Goal: Use online tool/utility: Utilize a website feature to perform a specific function

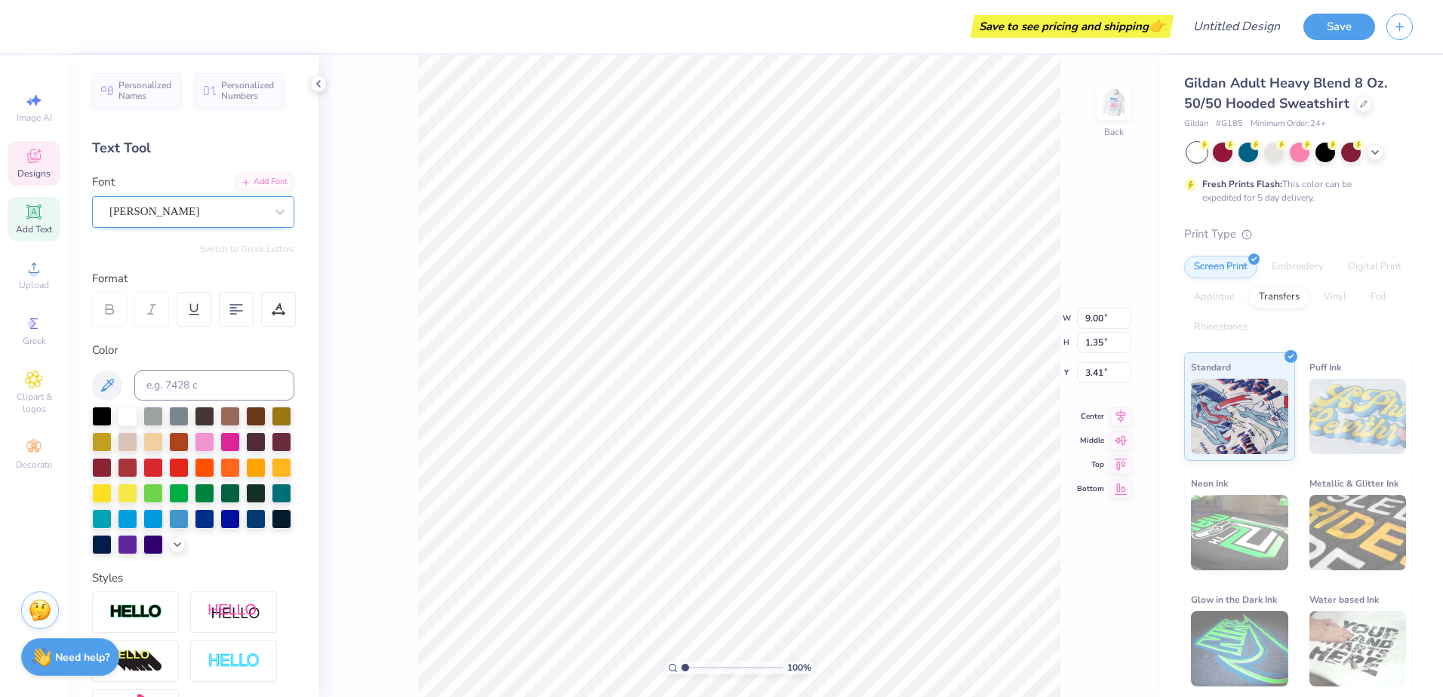
click at [164, 216] on div "[PERSON_NAME]" at bounding box center [187, 211] width 158 height 23
type input "Student Council"
click at [36, 166] on div "Designs" at bounding box center [34, 163] width 53 height 45
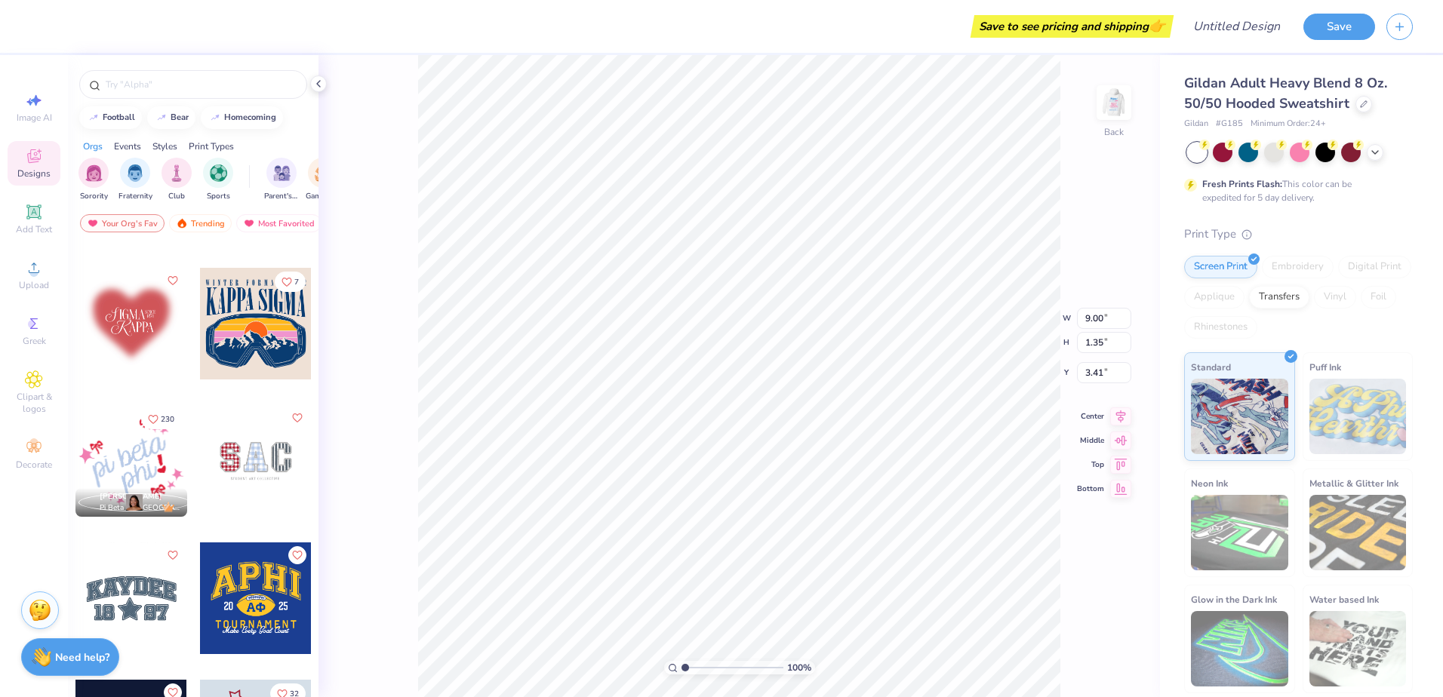
scroll to position [2113, 0]
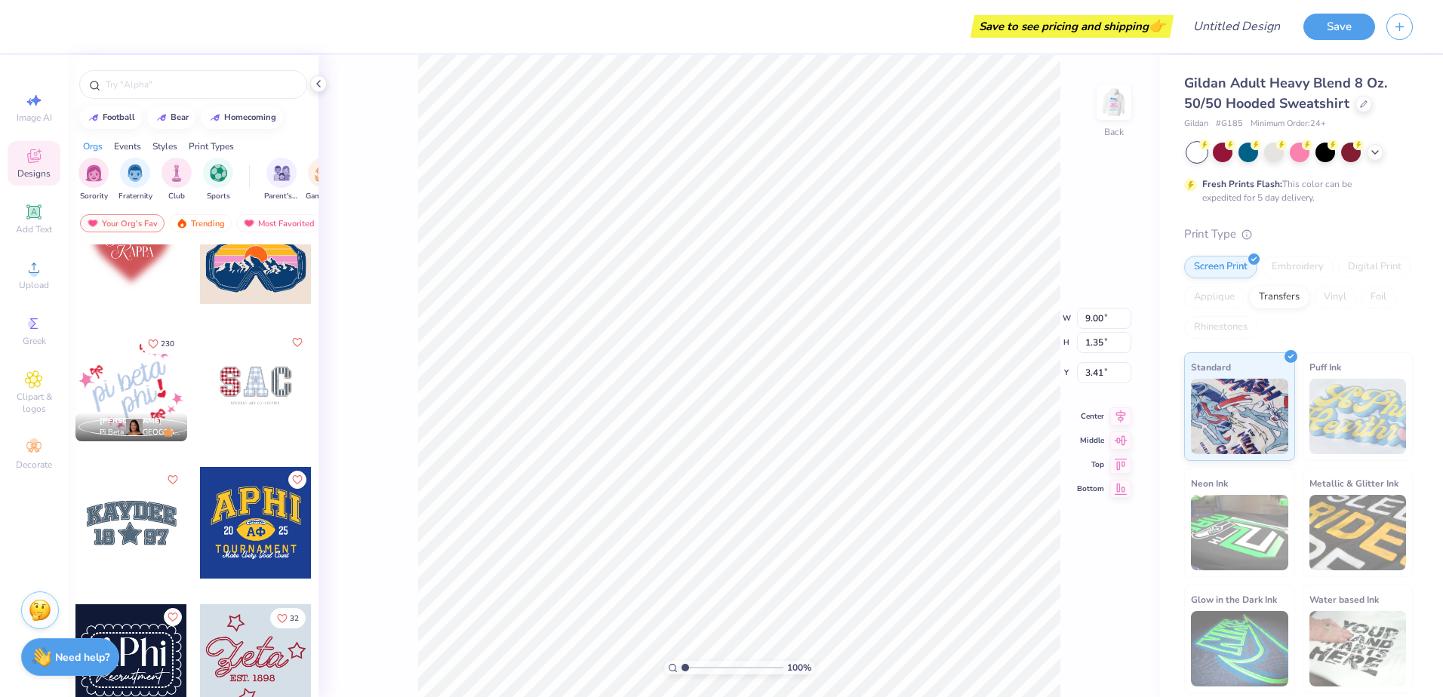
click at [256, 395] on div at bounding box center [256, 386] width 112 height 112
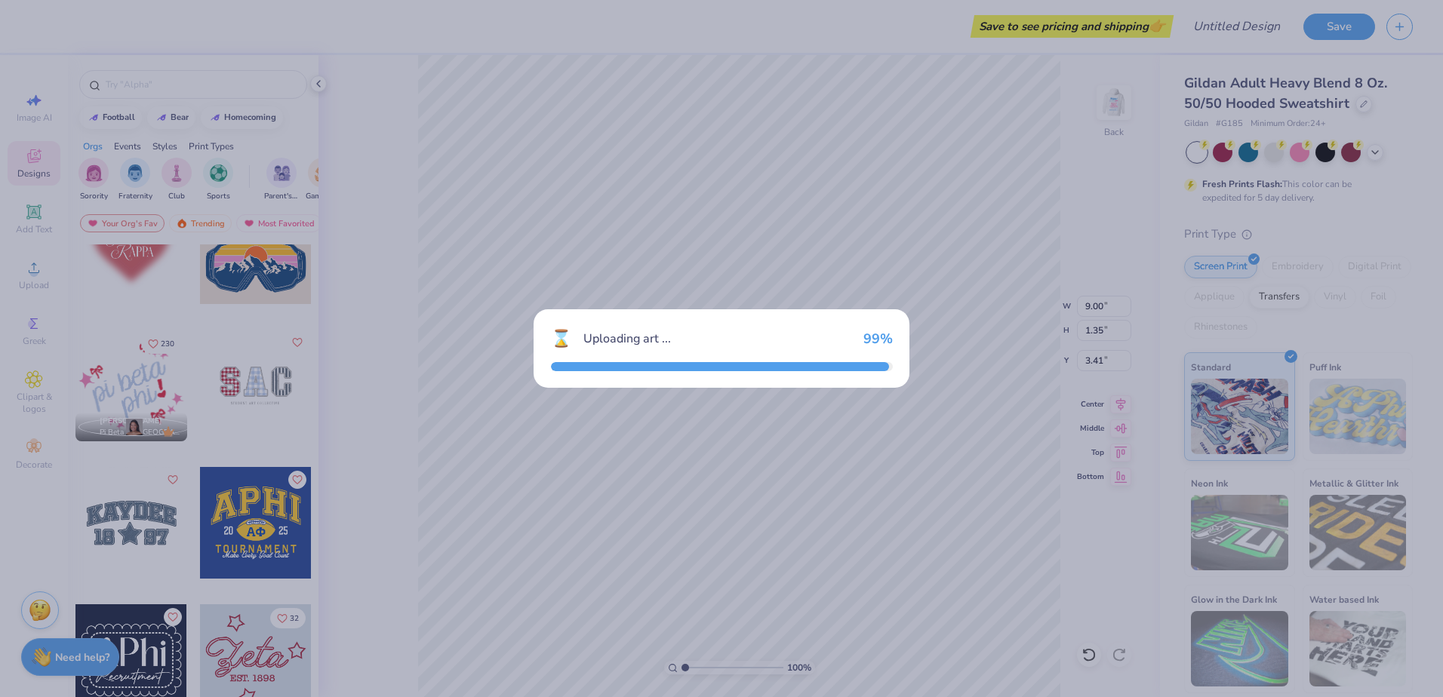
type input "8.73"
type input "4.66"
type input "3.00"
